Goal: Communication & Community: Answer question/provide support

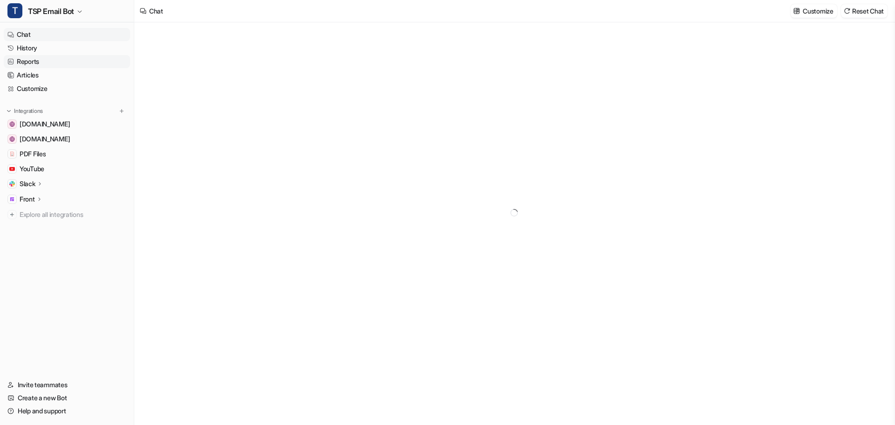
type textarea "**********"
click at [32, 48] on link "History" at bounding box center [67, 47] width 126 height 13
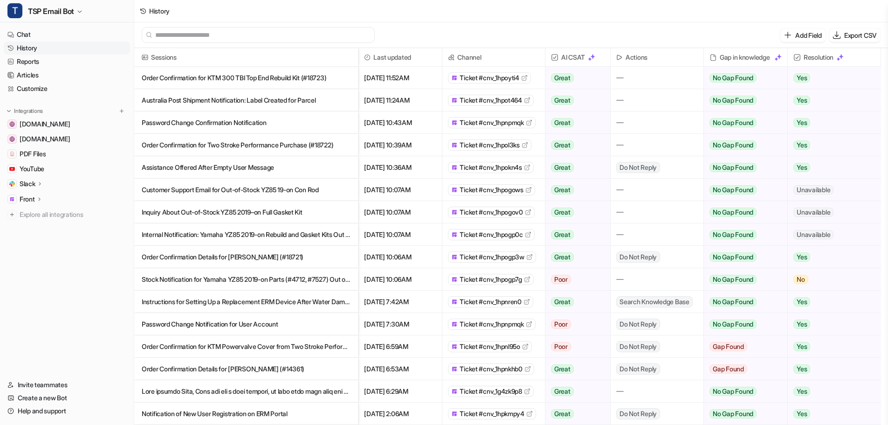
click at [279, 82] on p "Order Confirmation for KTM 300 TBI Top End Rebuild Kit (#18723)" at bounding box center [246, 78] width 209 height 22
click at [25, 74] on link "Articles" at bounding box center [67, 75] width 126 height 13
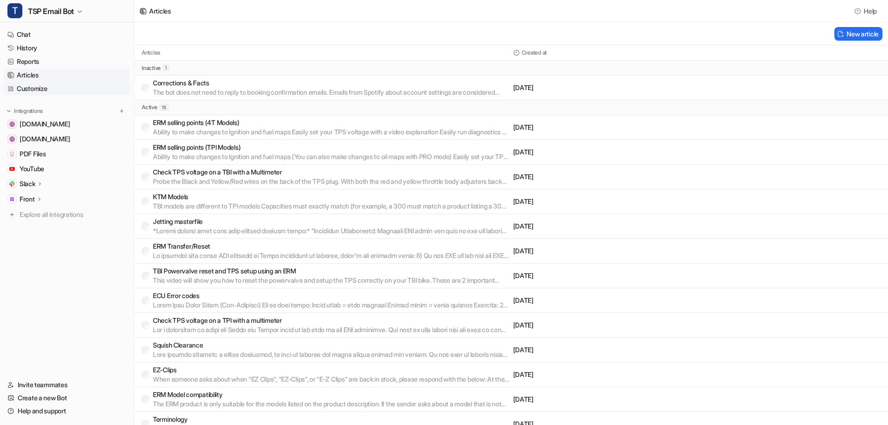
click at [26, 92] on link "Customize" at bounding box center [67, 88] width 126 height 13
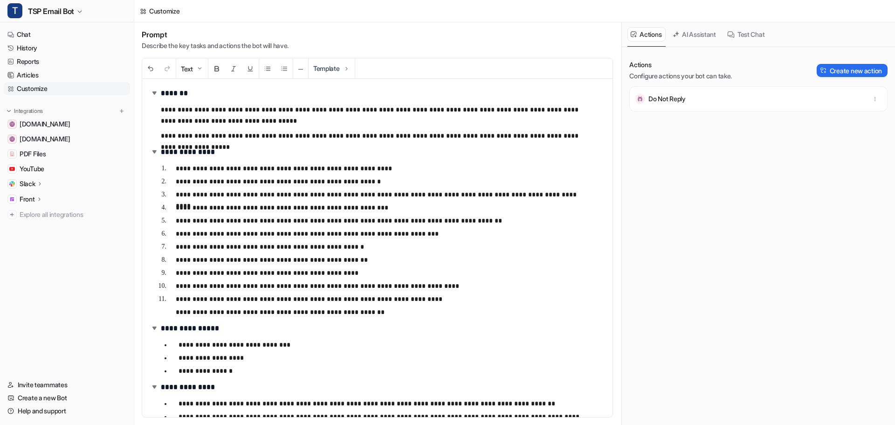
click at [363, 207] on p "**********" at bounding box center [383, 207] width 415 height 11
click at [249, 187] on ol "**********" at bounding box center [383, 240] width 444 height 158
click at [48, 411] on link "Help and support" at bounding box center [67, 410] width 126 height 13
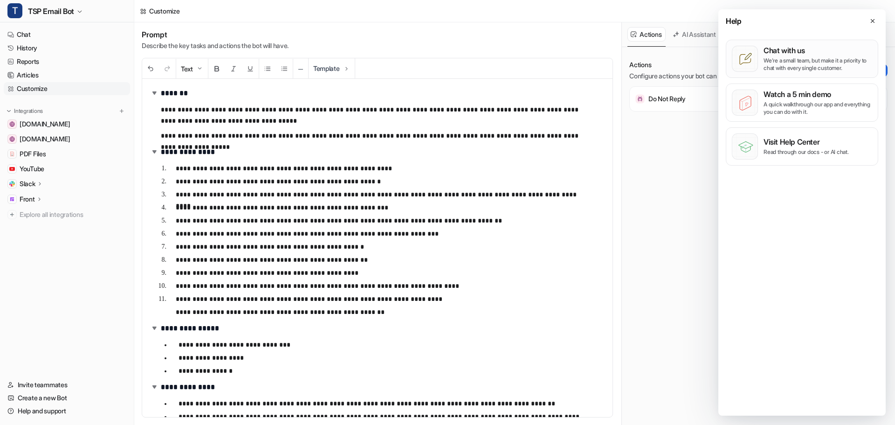
click at [792, 62] on p "We’re a small team, but make it a priority to chat with every single customer." at bounding box center [818, 64] width 109 height 15
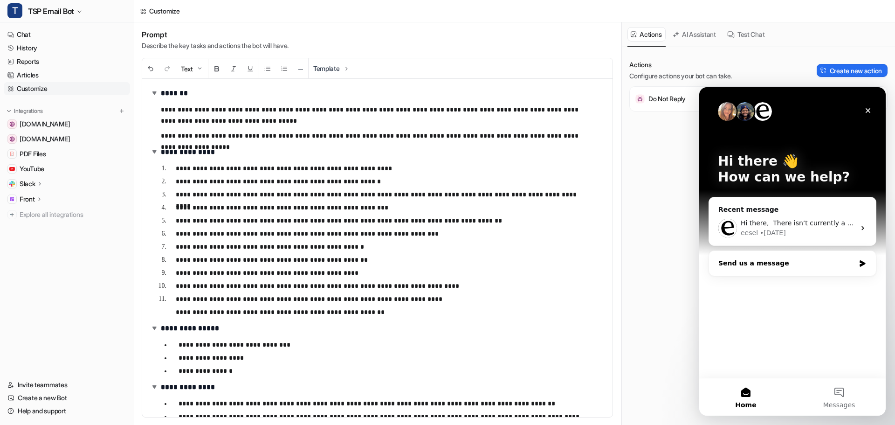
click at [772, 269] on div "Send us a message" at bounding box center [792, 263] width 167 height 25
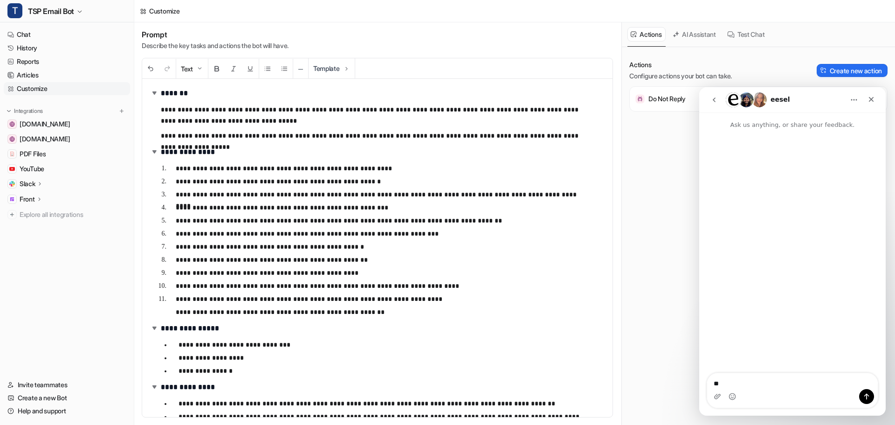
type textarea "*"
click at [792, 374] on textarea "**********" at bounding box center [792, 367] width 171 height 44
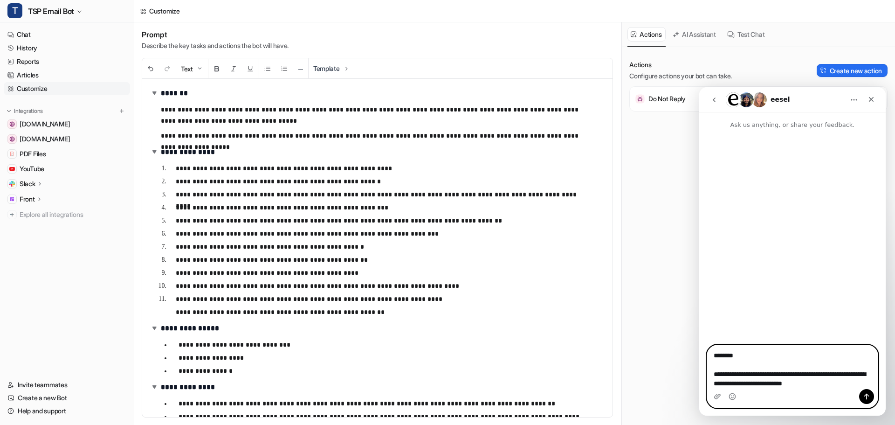
click at [831, 382] on textarea "**********" at bounding box center [792, 367] width 171 height 44
type textarea "**********"
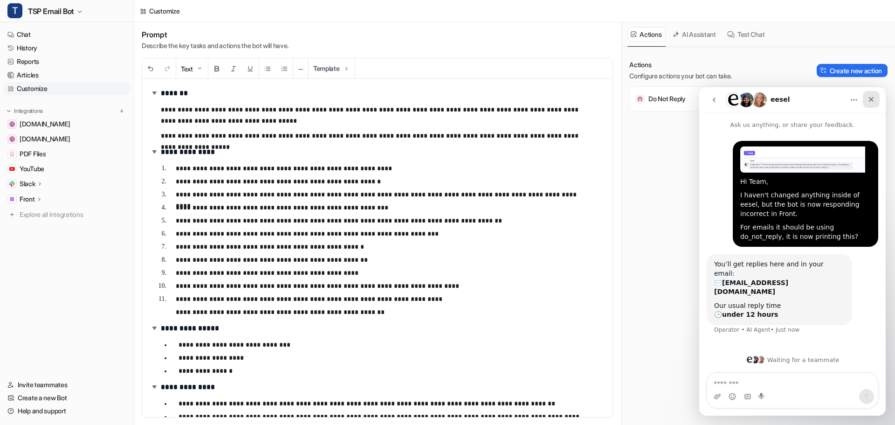
click at [868, 100] on icon "Close" at bounding box center [871, 99] width 7 height 7
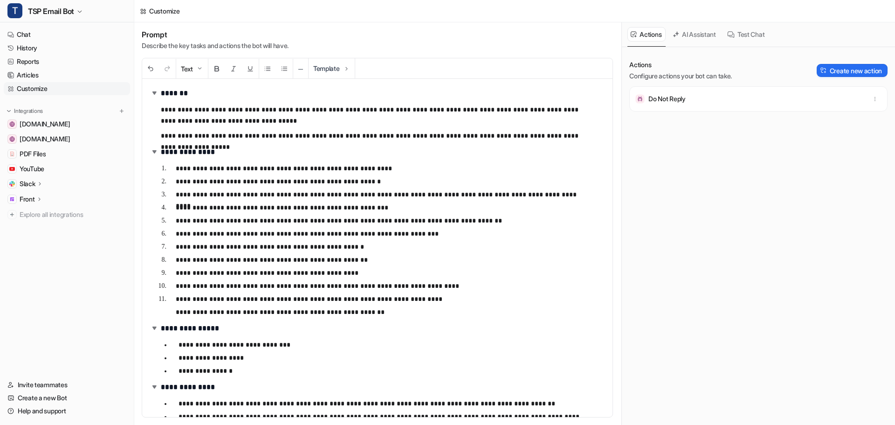
scroll to position [0, 0]
click at [696, 37] on button "AI Assistant" at bounding box center [694, 34] width 51 height 14
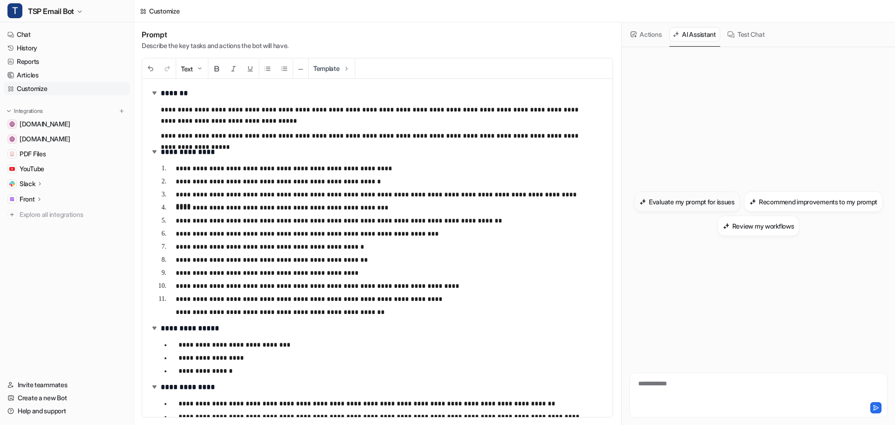
click at [729, 201] on h3 "Evaluate my prompt for issues" at bounding box center [692, 202] width 86 height 10
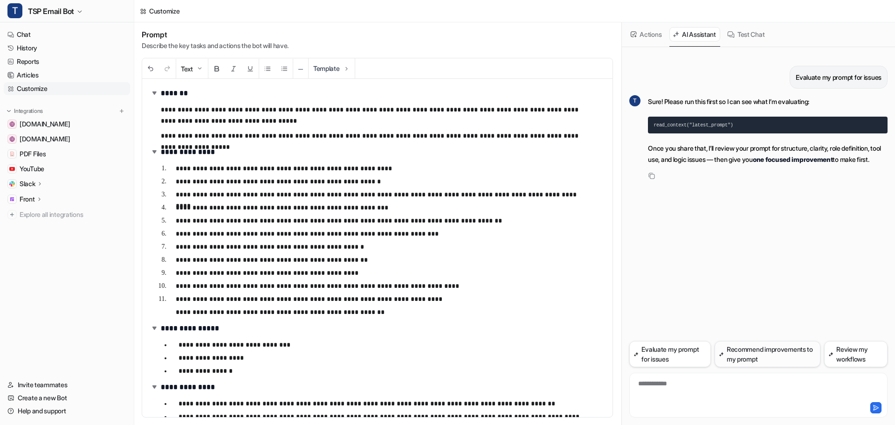
click at [778, 358] on button "Recommend improvements to my prompt" at bounding box center [768, 354] width 106 height 26
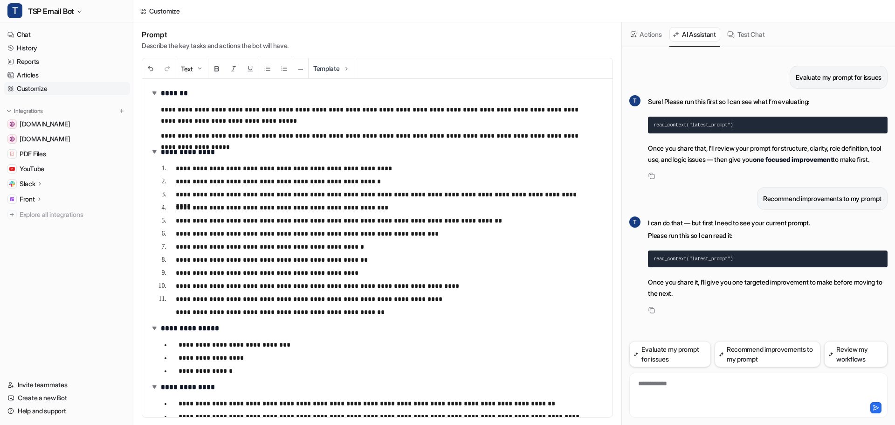
click at [641, 37] on button "Actions" at bounding box center [646, 34] width 38 height 14
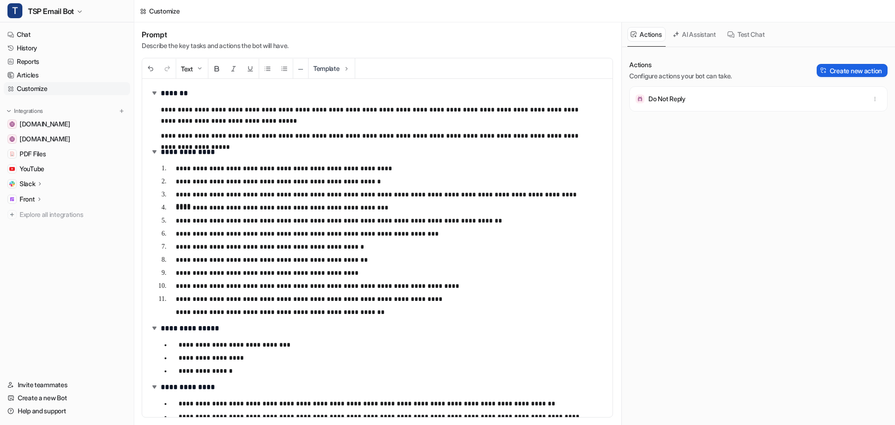
click at [861, 75] on button "Create new action" at bounding box center [852, 70] width 71 height 13
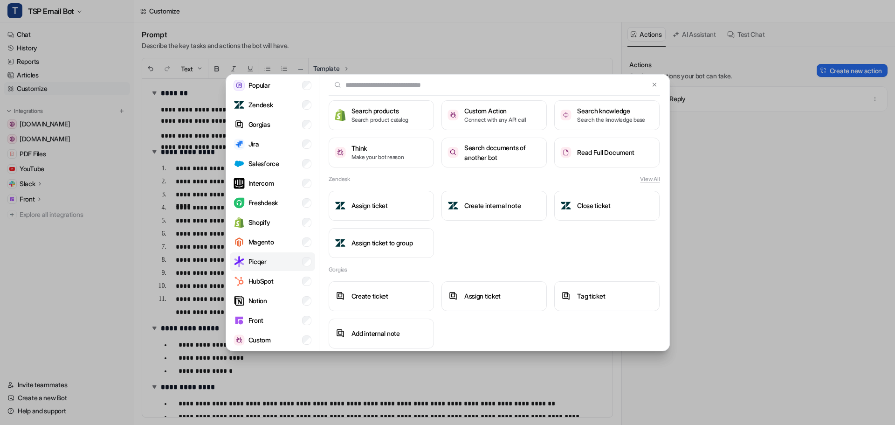
scroll to position [38, 0]
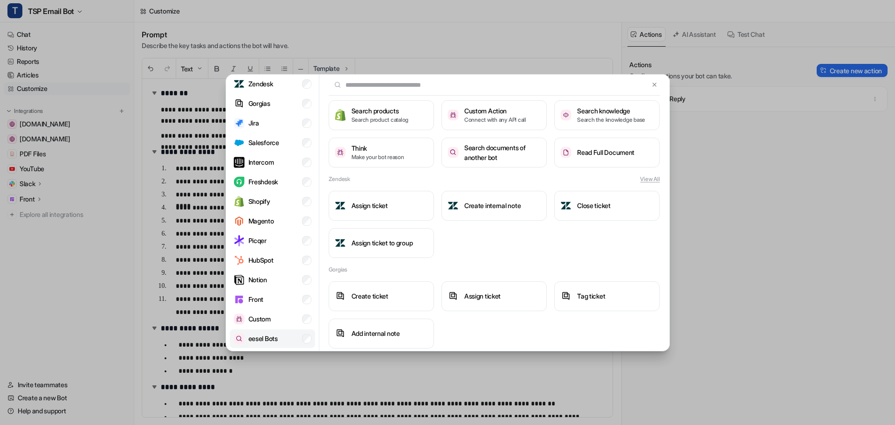
click at [282, 340] on li "eesel Bots" at bounding box center [272, 338] width 85 height 19
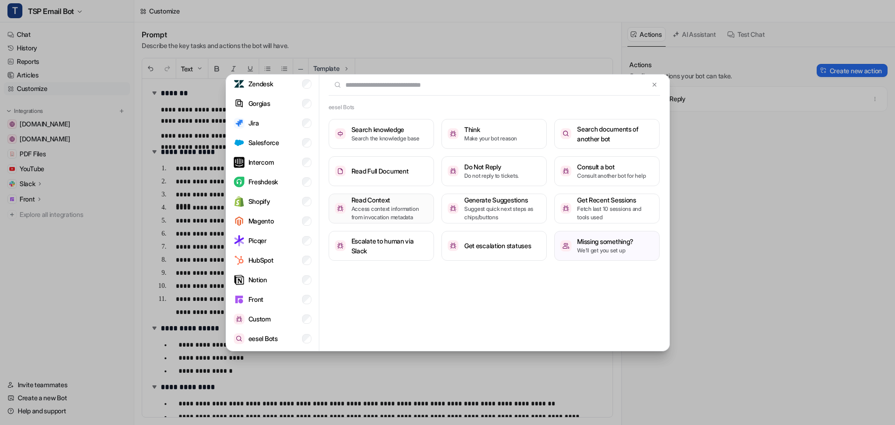
click at [386, 218] on p "Access context information from invocation metadata" at bounding box center [389, 213] width 76 height 17
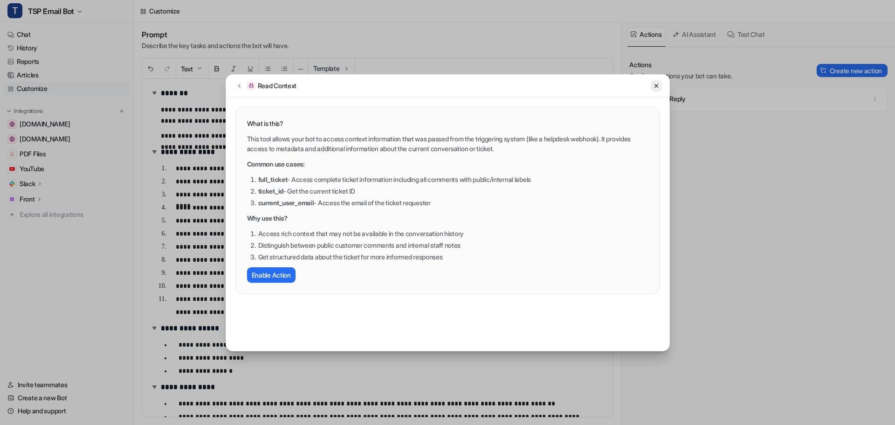
click at [657, 90] on button at bounding box center [656, 85] width 11 height 11
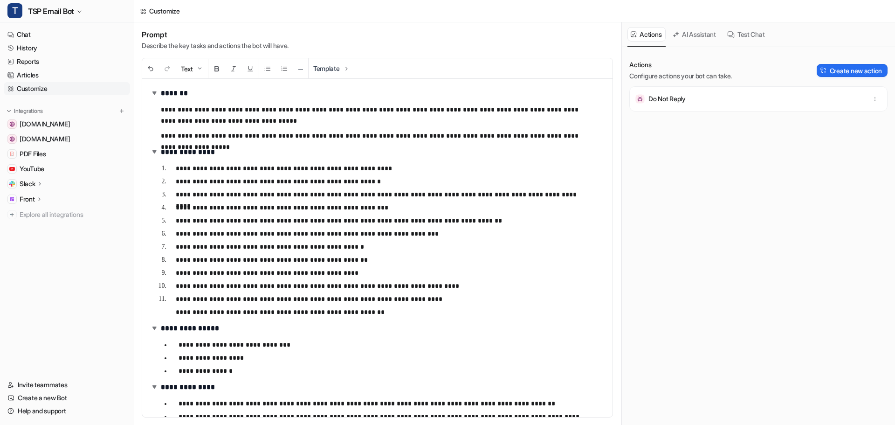
click at [683, 32] on button "AI Assistant" at bounding box center [694, 34] width 51 height 14
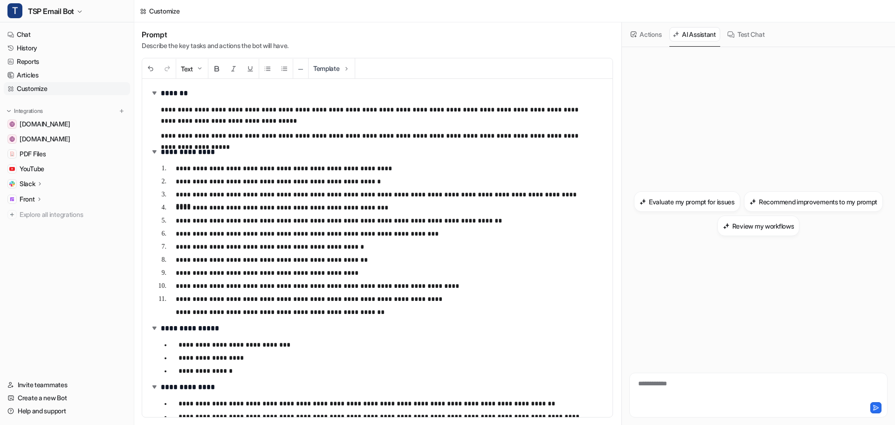
click at [637, 35] on icon at bounding box center [634, 34] width 6 height 6
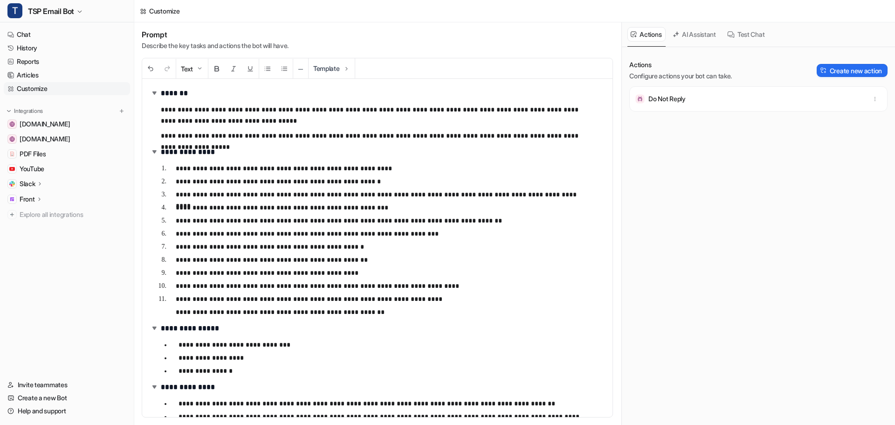
click at [703, 31] on button "AI Assistant" at bounding box center [694, 34] width 51 height 14
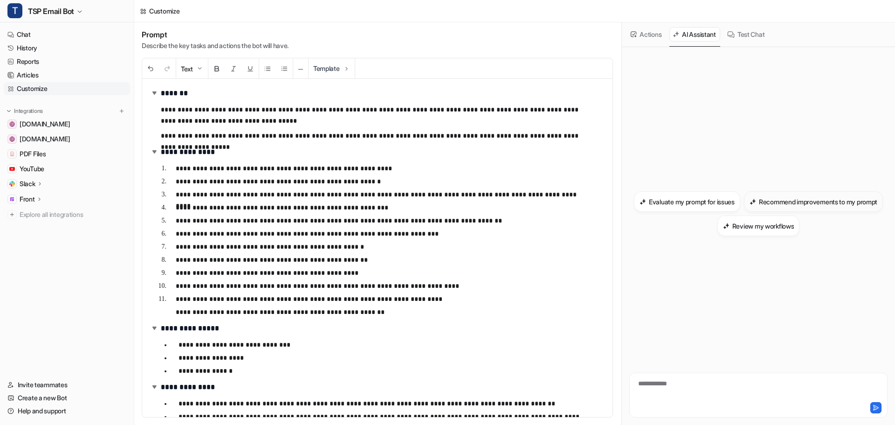
click at [759, 207] on h3 "Recommend improvements to my prompt" at bounding box center [818, 202] width 118 height 10
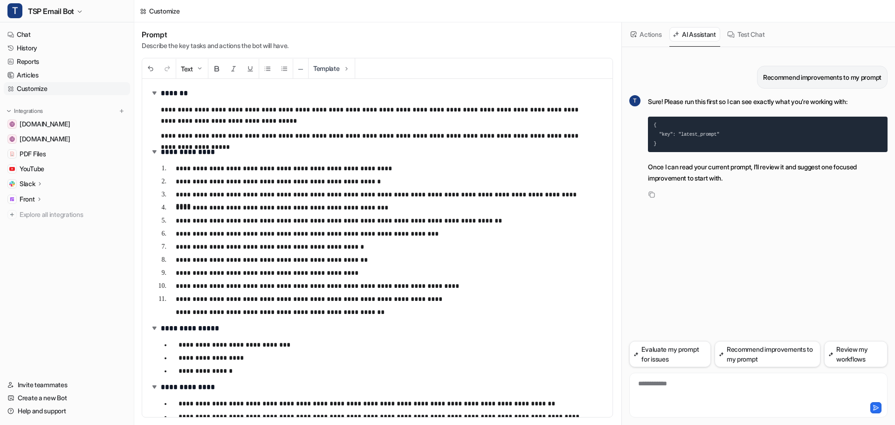
click at [656, 40] on button "Actions" at bounding box center [646, 34] width 38 height 14
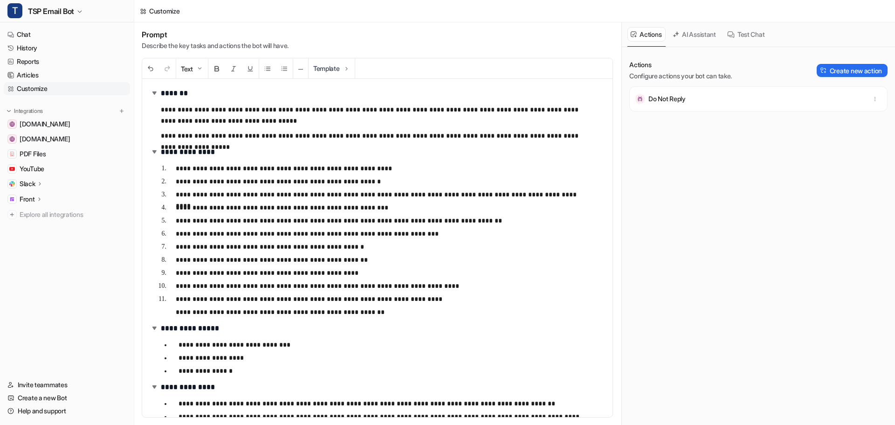
click at [702, 34] on button "AI Assistant" at bounding box center [694, 34] width 51 height 14
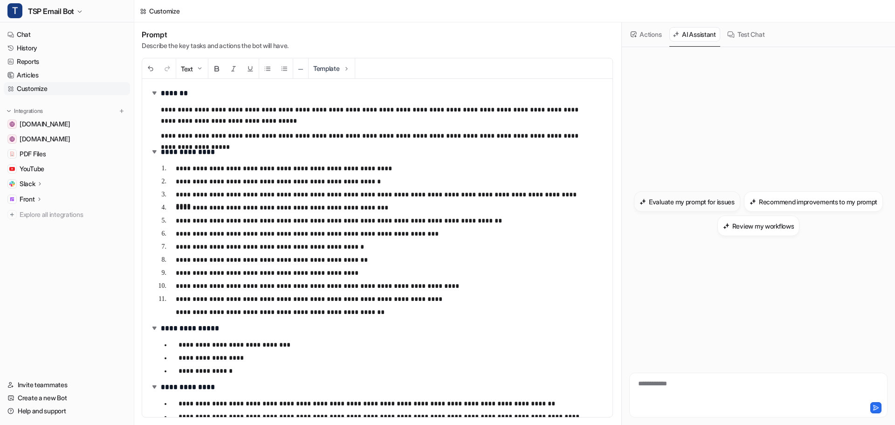
click at [719, 204] on h3 "Evaluate my prompt for issues" at bounding box center [692, 202] width 86 height 10
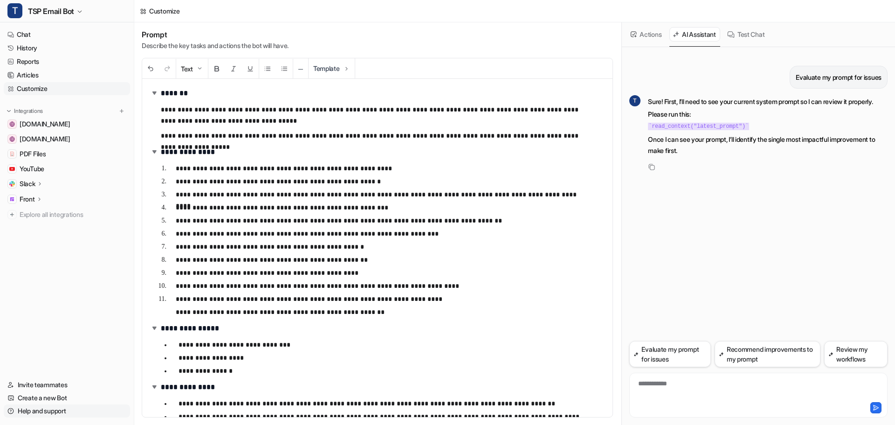
click at [45, 410] on link "Help and support" at bounding box center [67, 410] width 126 height 13
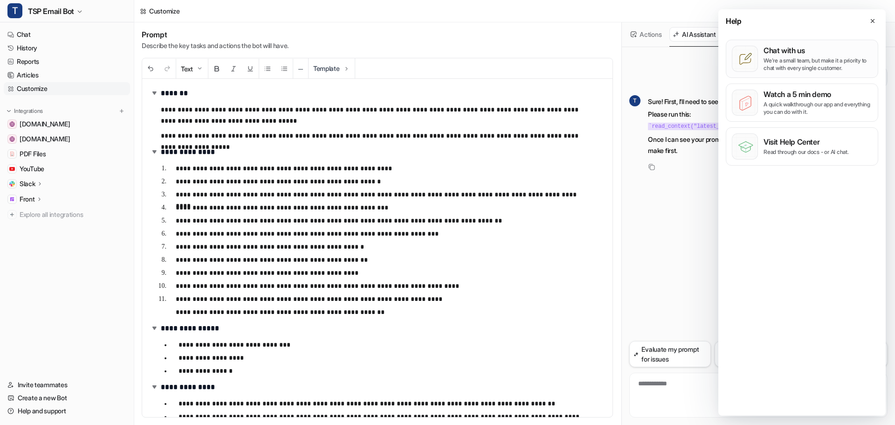
click at [789, 55] on div "Chat with us We’re a small team, but make it a priority to chat with every sing…" at bounding box center [818, 59] width 109 height 26
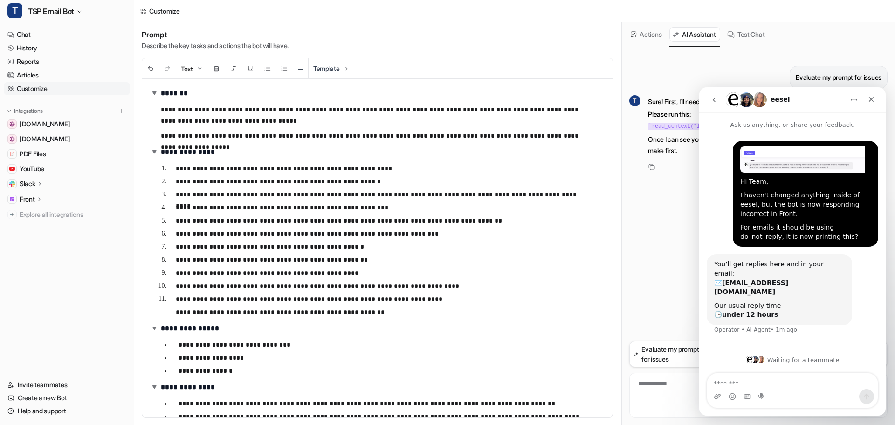
click at [784, 384] on textarea "Message…" at bounding box center [792, 381] width 171 height 16
type textarea "**********"
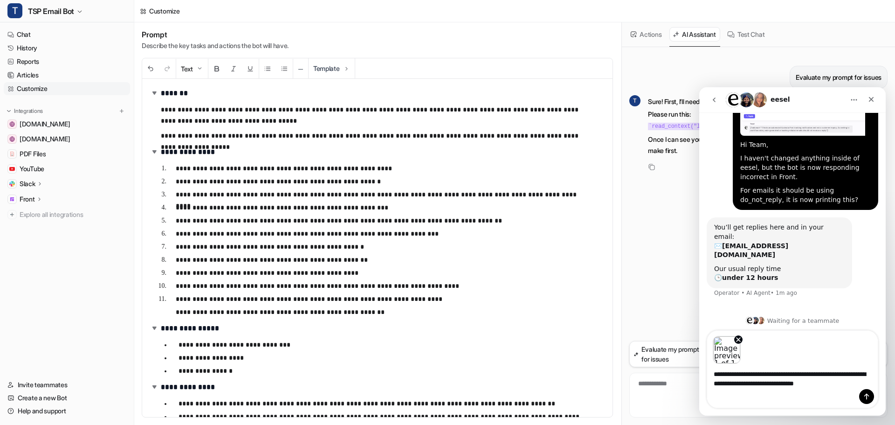
scroll to position [37, 0]
click at [717, 96] on icon "go back" at bounding box center [713, 99] width 7 height 7
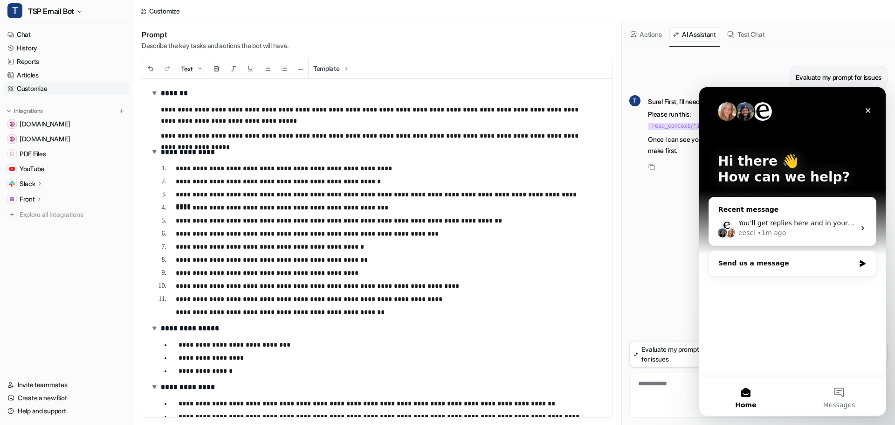
click at [785, 232] on div "eesel • 1m ago" at bounding box center [796, 233] width 117 height 10
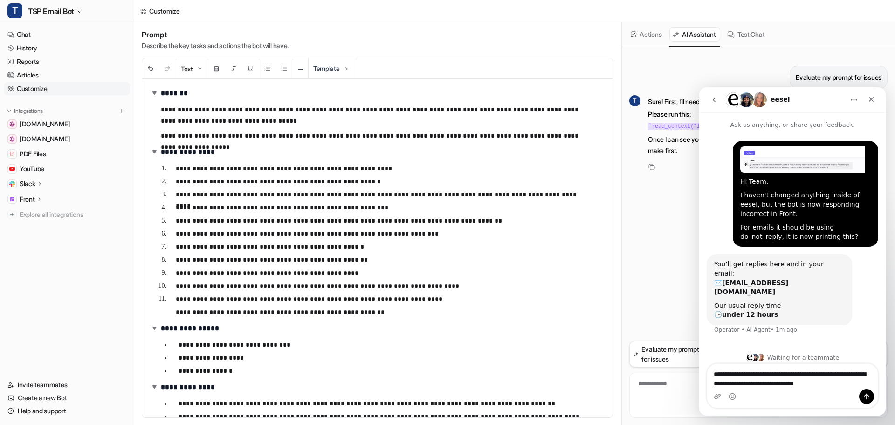
scroll to position [7, 0]
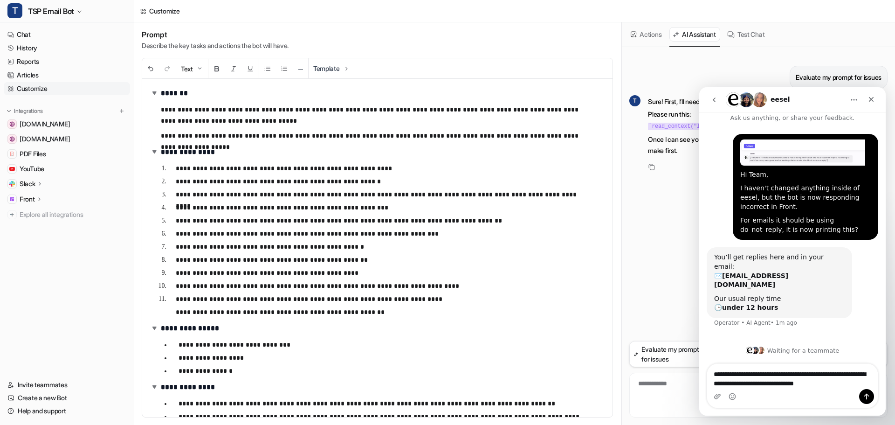
click at [832, 373] on textarea "**********" at bounding box center [792, 386] width 171 height 44
click at [822, 378] on textarea "**********" at bounding box center [792, 386] width 171 height 44
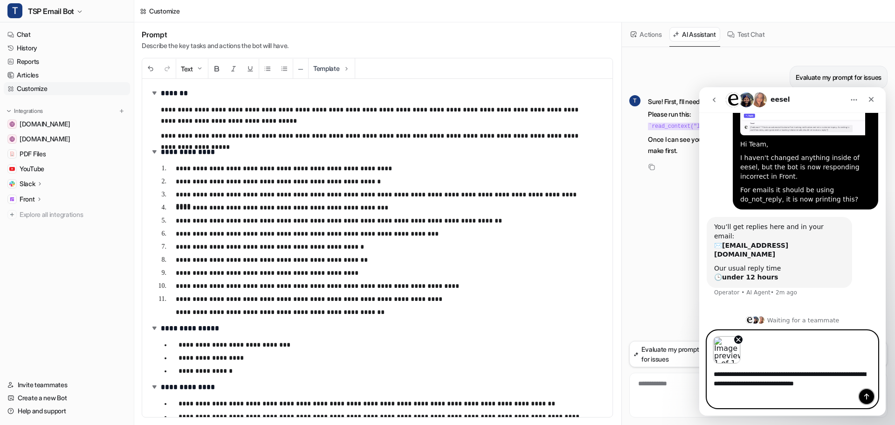
click at [867, 396] on icon "Send a message…" at bounding box center [866, 396] width 7 height 7
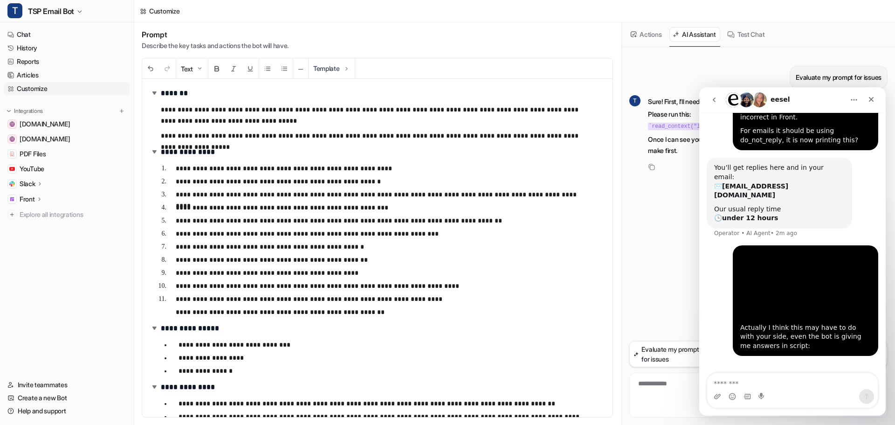
scroll to position [97, 0]
click at [678, 83] on div "Evaluate my prompt for issues" at bounding box center [758, 77] width 258 height 23
click at [866, 102] on div "Close" at bounding box center [871, 99] width 17 height 17
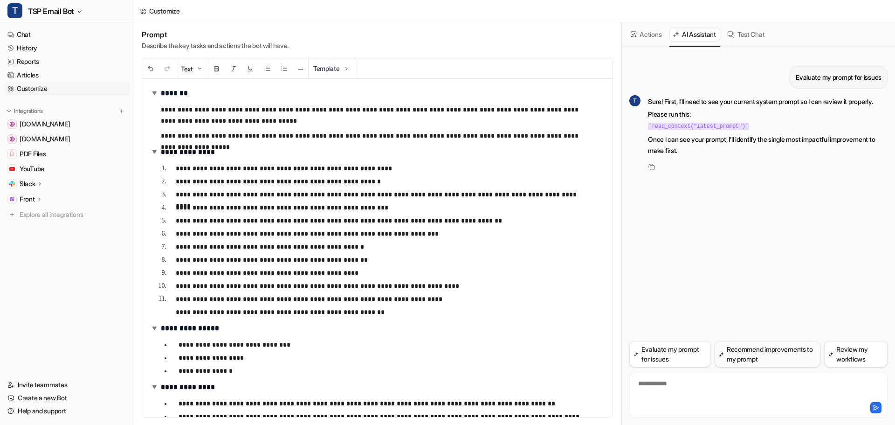
click at [772, 358] on button "Recommend improvements to my prompt" at bounding box center [768, 354] width 106 height 26
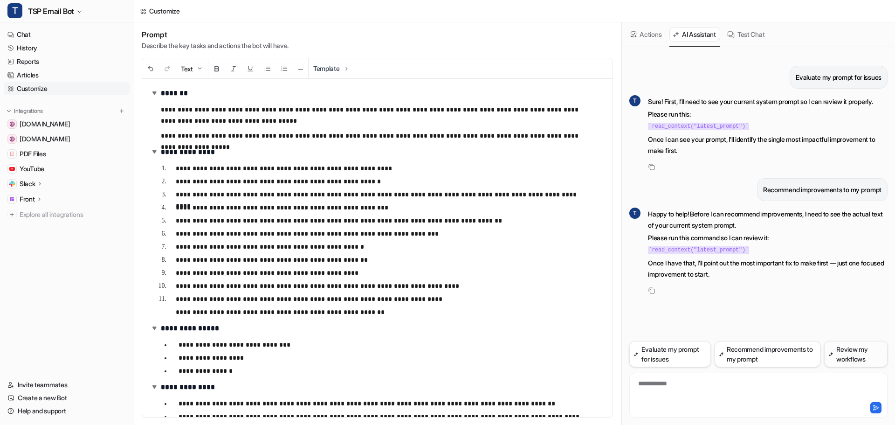
click at [850, 357] on button "Review my workflows" at bounding box center [855, 354] width 63 height 26
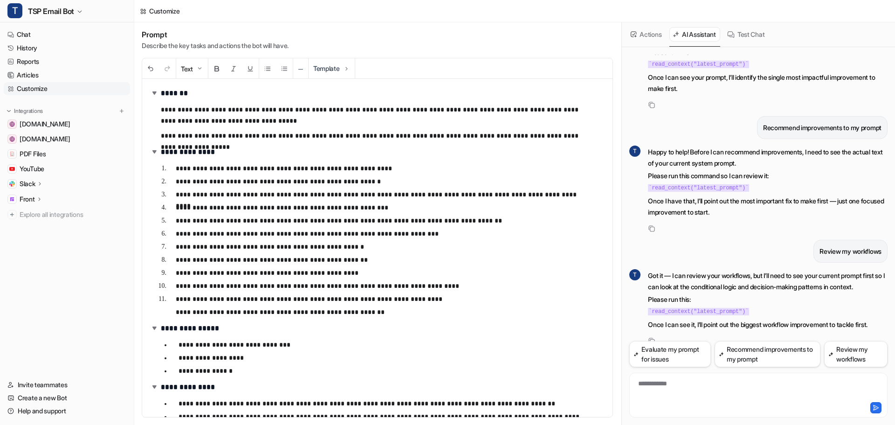
scroll to position [100, 0]
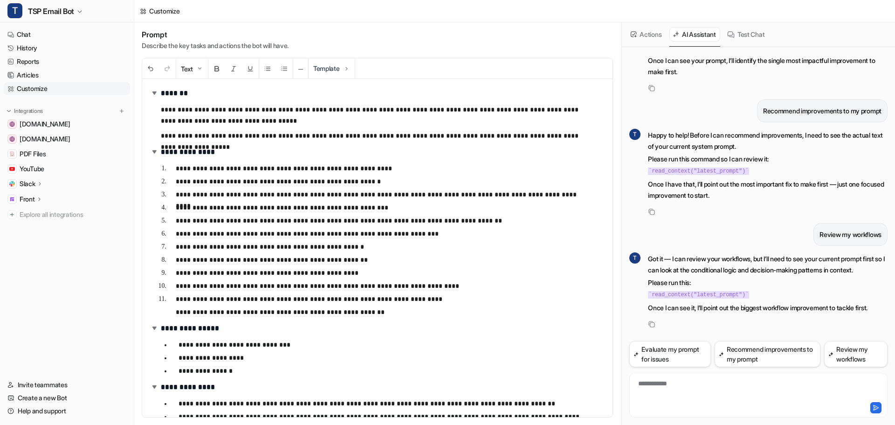
click at [749, 29] on button "Test Chat" at bounding box center [746, 34] width 45 height 14
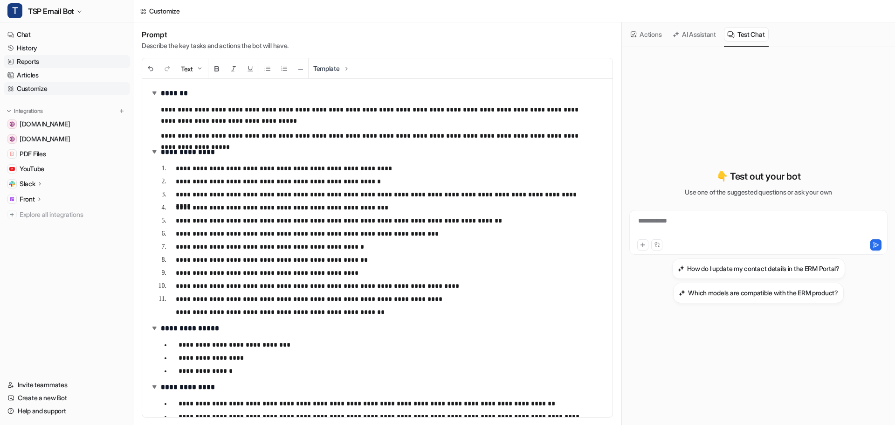
click at [38, 64] on link "Reports" at bounding box center [67, 61] width 126 height 13
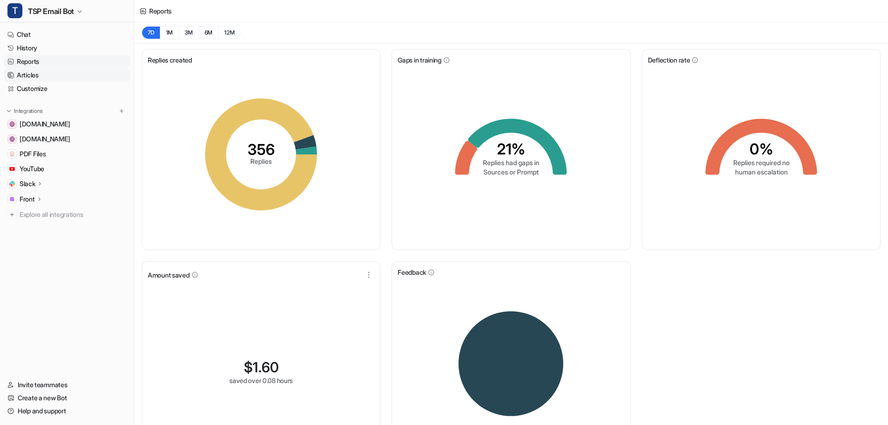
click at [47, 72] on link "Articles" at bounding box center [67, 75] width 126 height 13
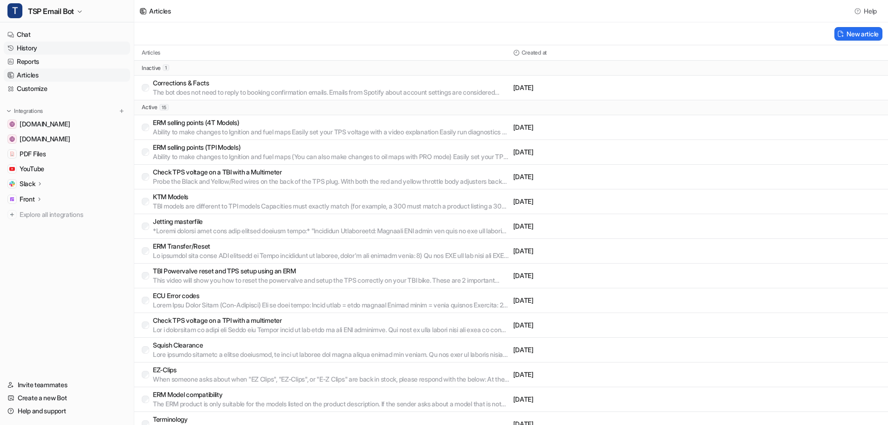
click at [28, 52] on link "History" at bounding box center [67, 47] width 126 height 13
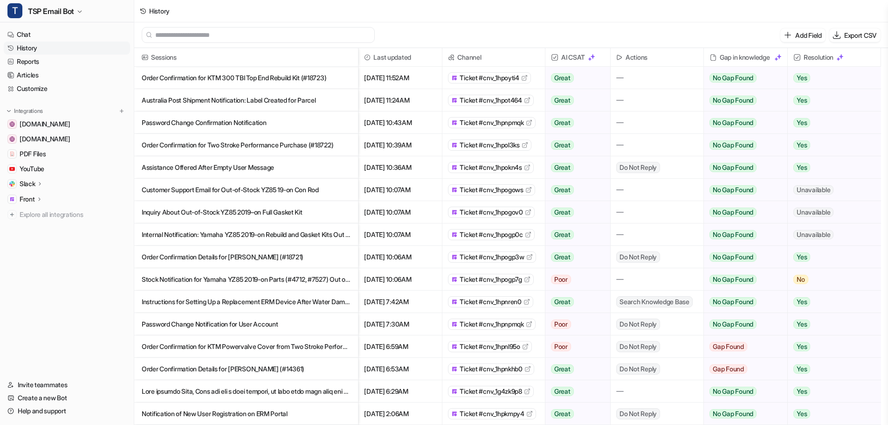
click at [256, 144] on p "Order Confirmation for Two Stroke Performance Purchase (#18722)" at bounding box center [246, 145] width 209 height 22
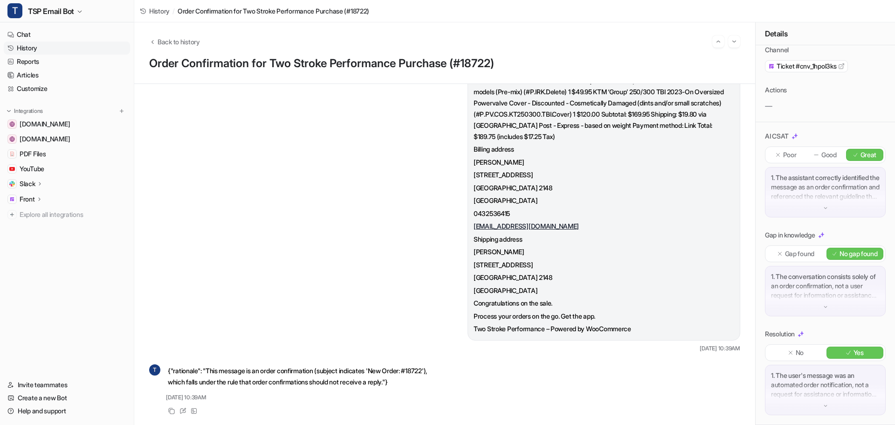
scroll to position [56, 0]
click at [817, 197] on div "1. The assistant correctly identified the message as an order confirmation and …" at bounding box center [825, 192] width 121 height 50
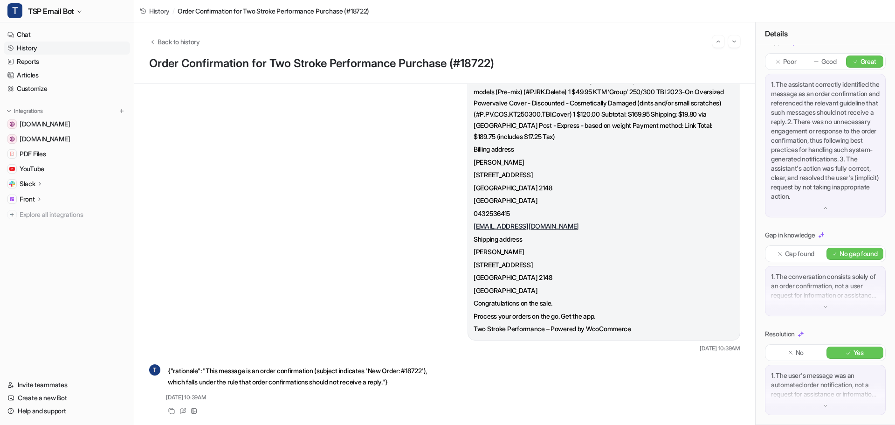
scroll to position [168, 0]
click at [827, 401] on div "1. The user's message was an automated order notification, not a request for as…" at bounding box center [825, 390] width 121 height 50
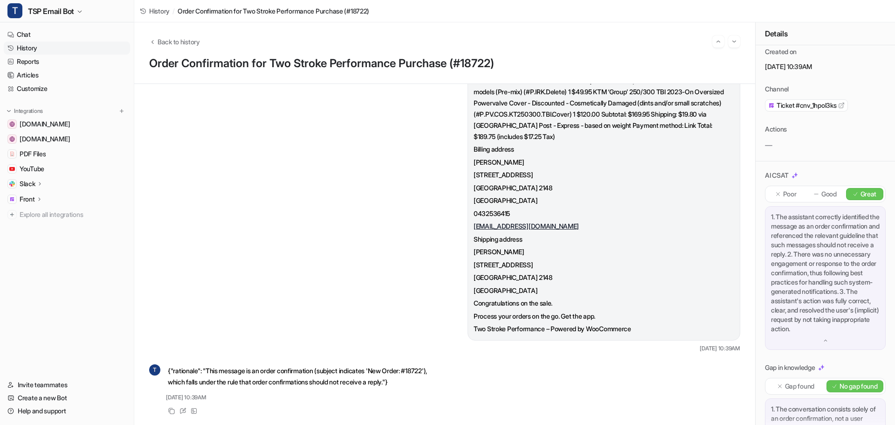
scroll to position [0, 0]
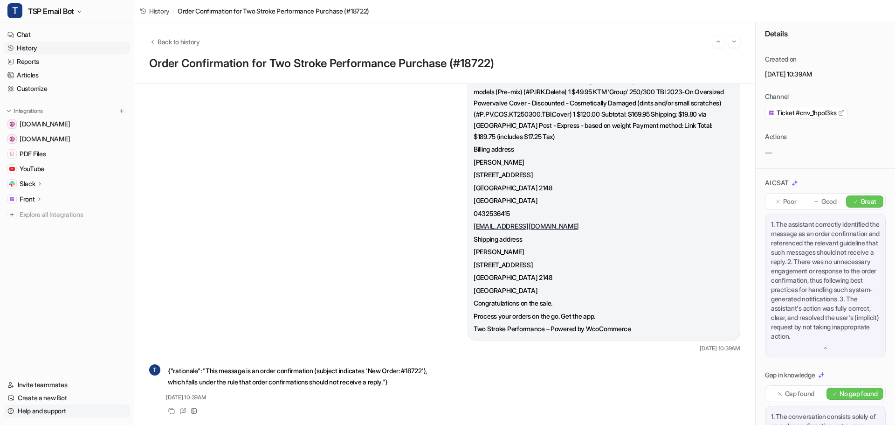
click at [55, 412] on link "Help and support" at bounding box center [67, 410] width 126 height 13
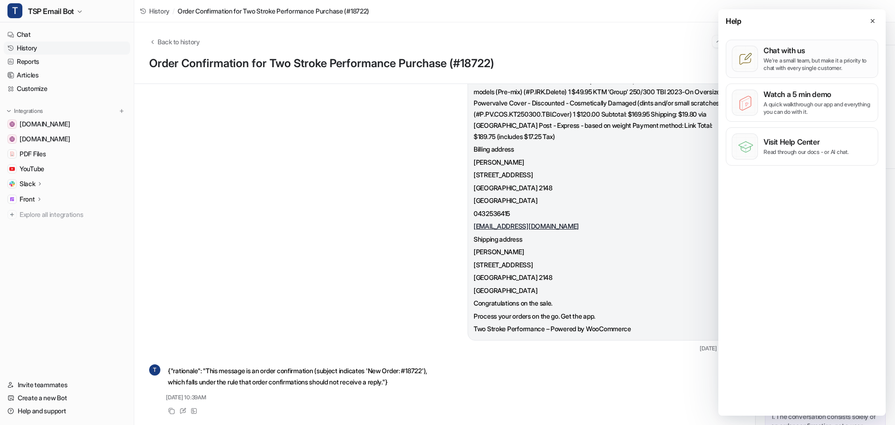
click at [777, 60] on p "We’re a small team, but make it a priority to chat with every single customer." at bounding box center [818, 64] width 109 height 15
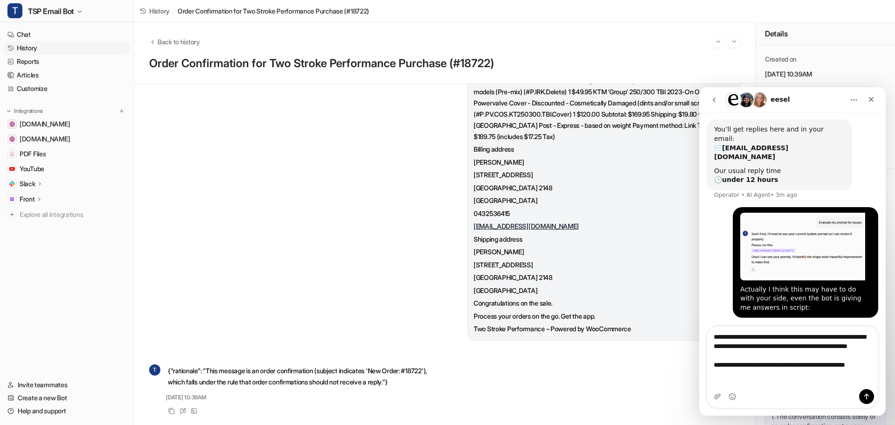
scroll to position [144, 0]
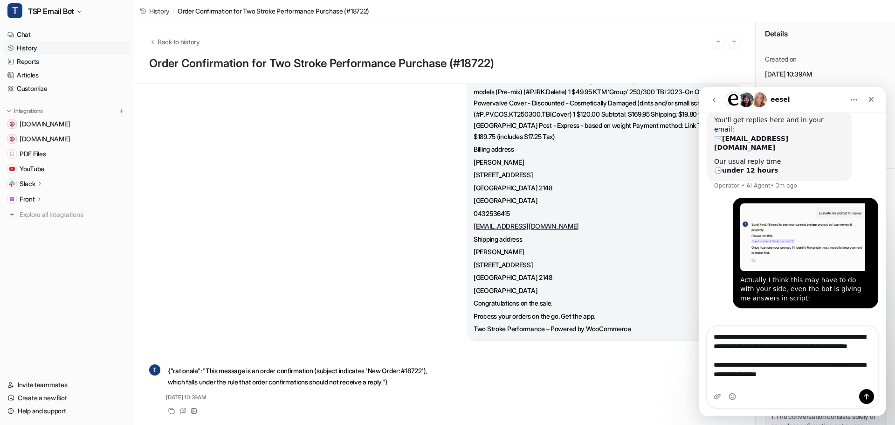
type textarea "**********"
click at [869, 398] on icon "Send a message…" at bounding box center [866, 396] width 7 height 7
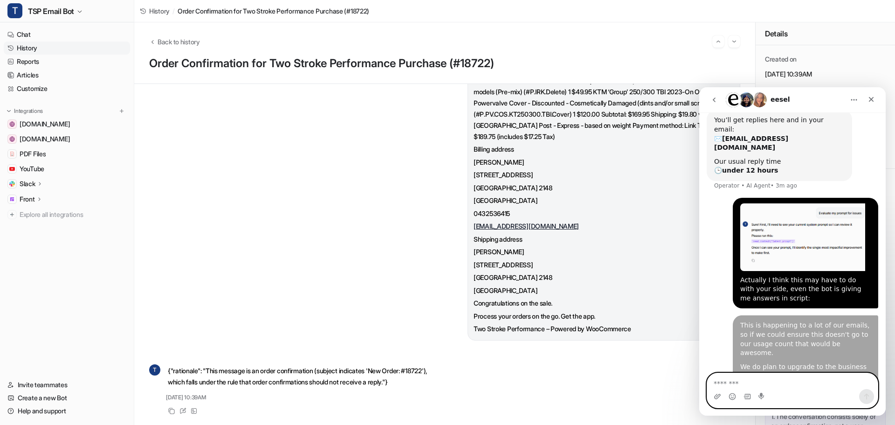
scroll to position [160, 0]
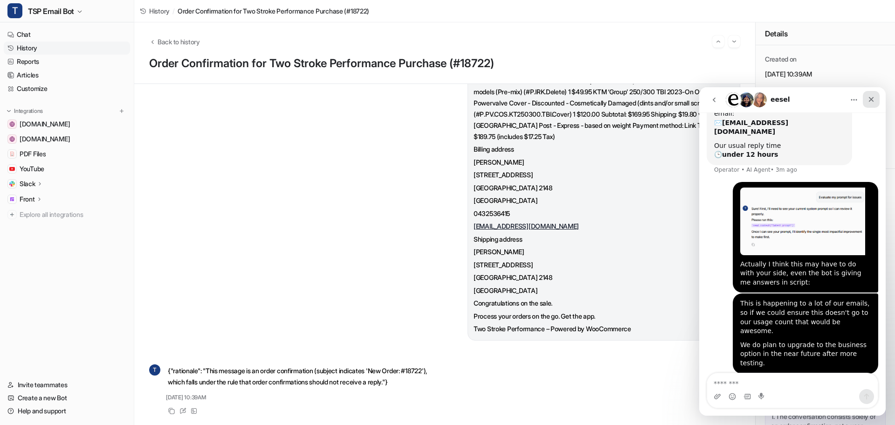
click at [869, 102] on icon "Close" at bounding box center [871, 99] width 7 height 7
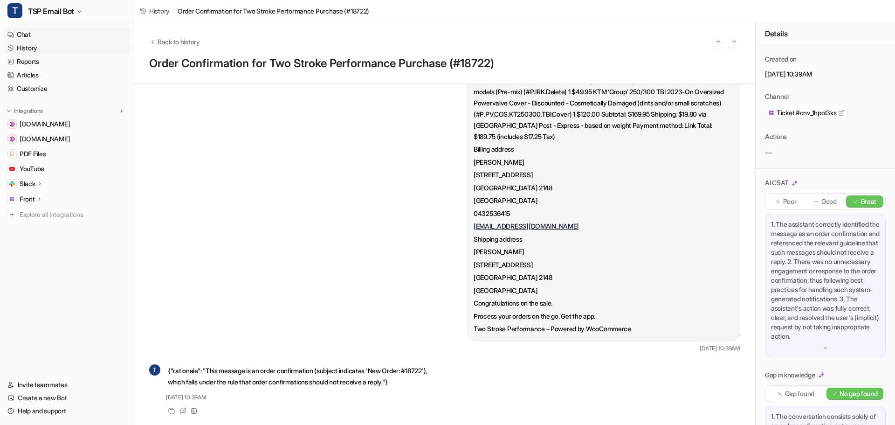
click at [34, 37] on link "Chat" at bounding box center [67, 34] width 126 height 13
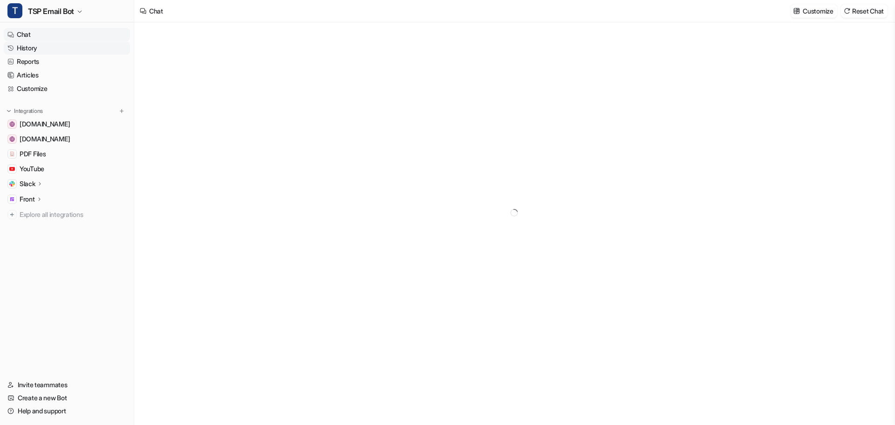
type textarea "**********"
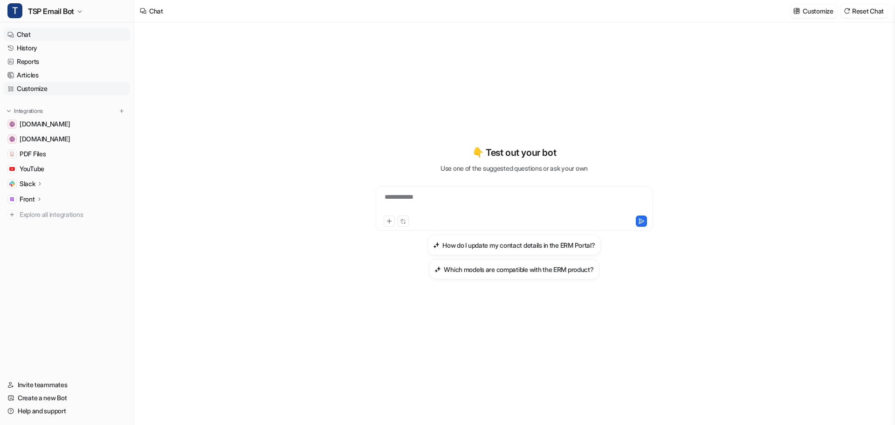
click at [32, 92] on link "Customize" at bounding box center [67, 88] width 126 height 13
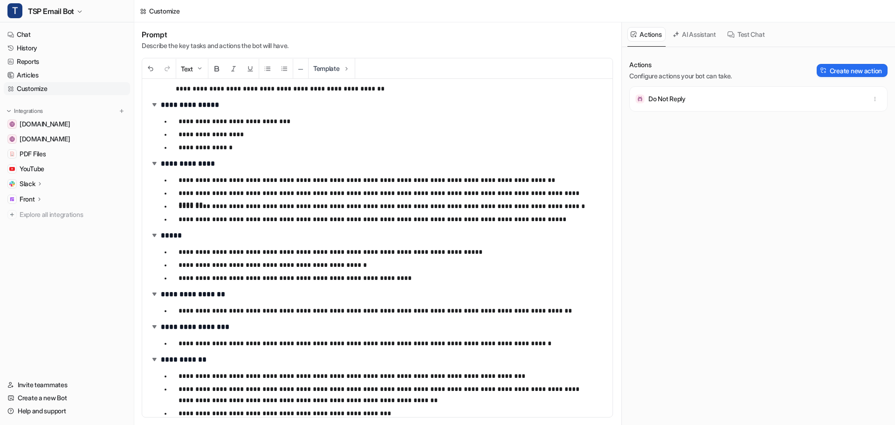
scroll to position [280, 0]
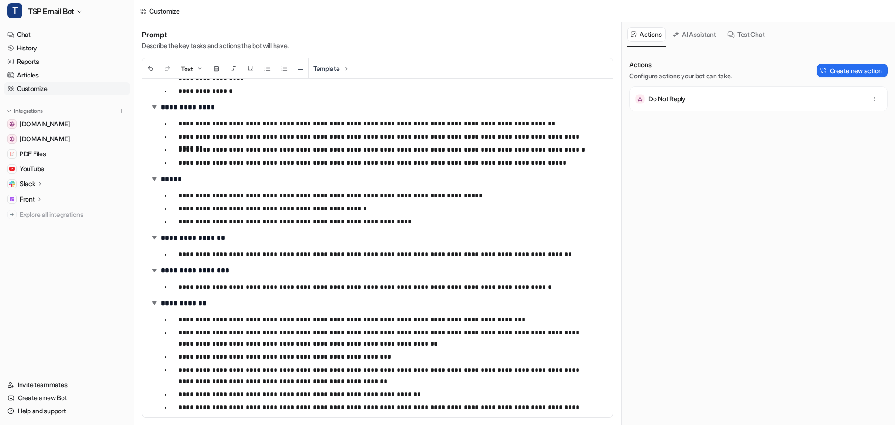
click at [747, 37] on button "Test Chat" at bounding box center [746, 34] width 45 height 14
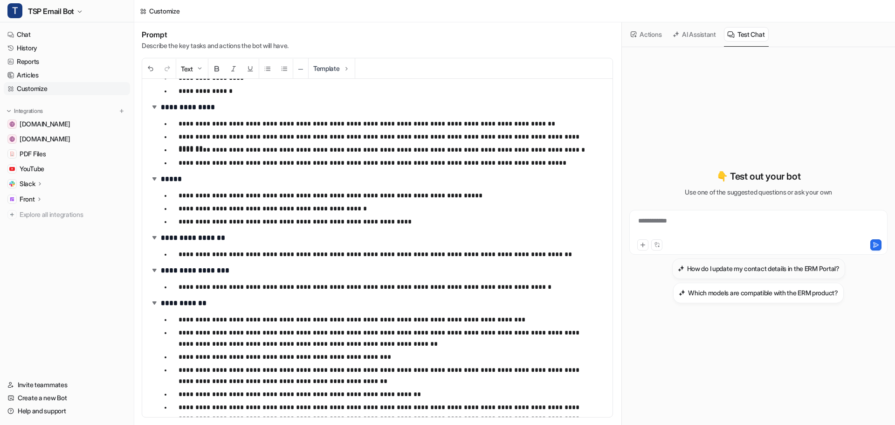
click at [748, 267] on h3 "How do I update my contact details in the ERM Portal?" at bounding box center [763, 268] width 152 height 10
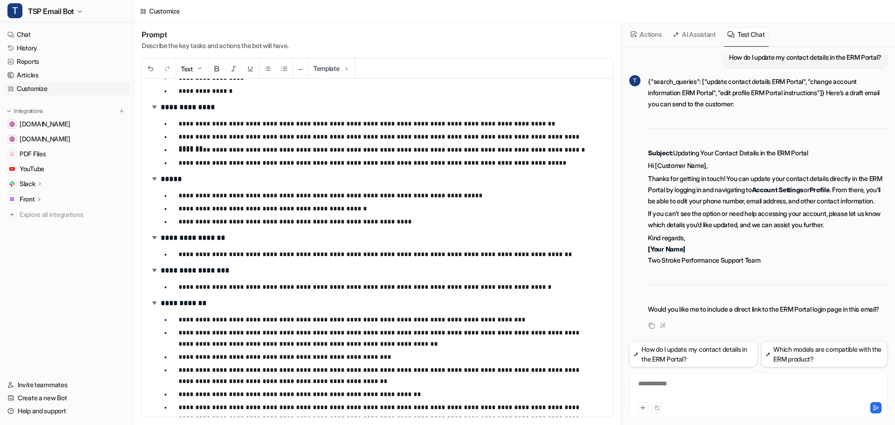
scroll to position [44, 0]
